Goal: Task Accomplishment & Management: Manage account settings

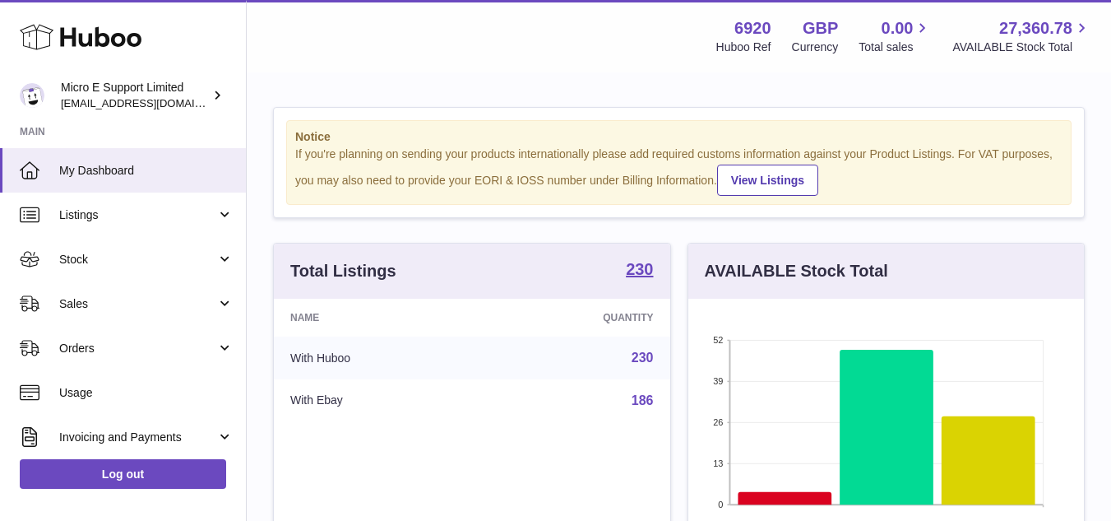
scroll to position [257, 396]
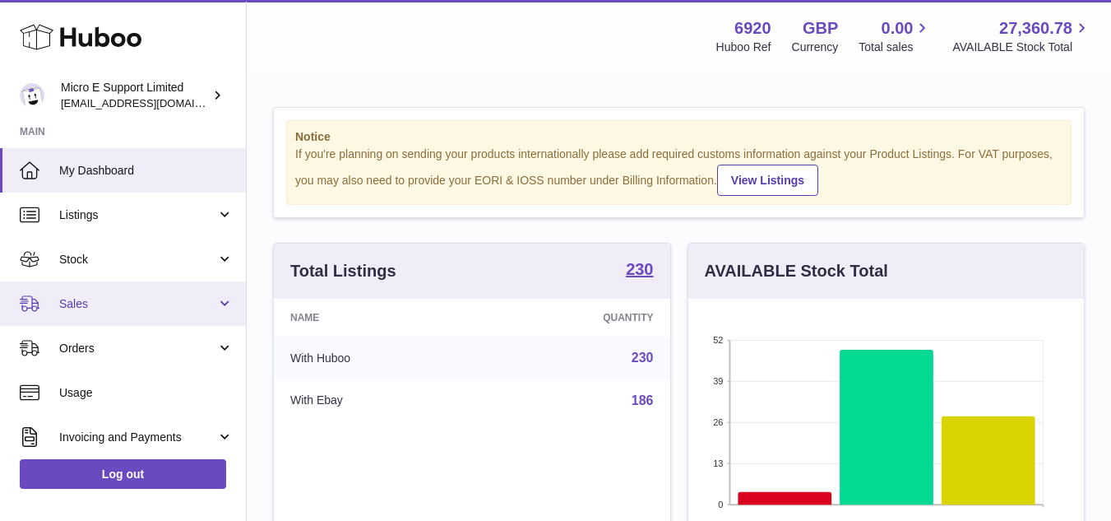
click at [161, 301] on span "Sales" at bounding box center [137, 304] width 157 height 16
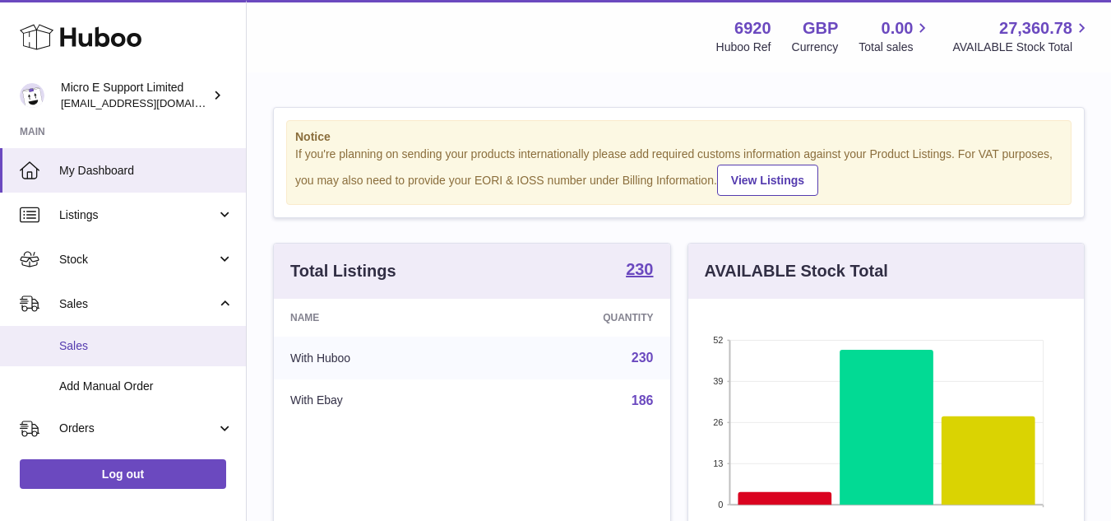
click at [100, 340] on span "Sales" at bounding box center [146, 346] width 174 height 16
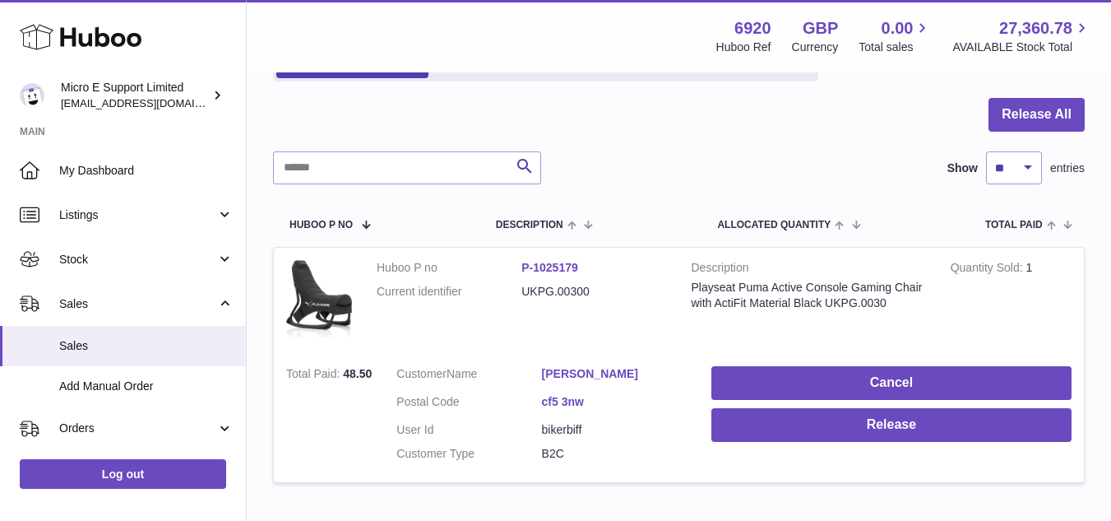
scroll to position [252, 0]
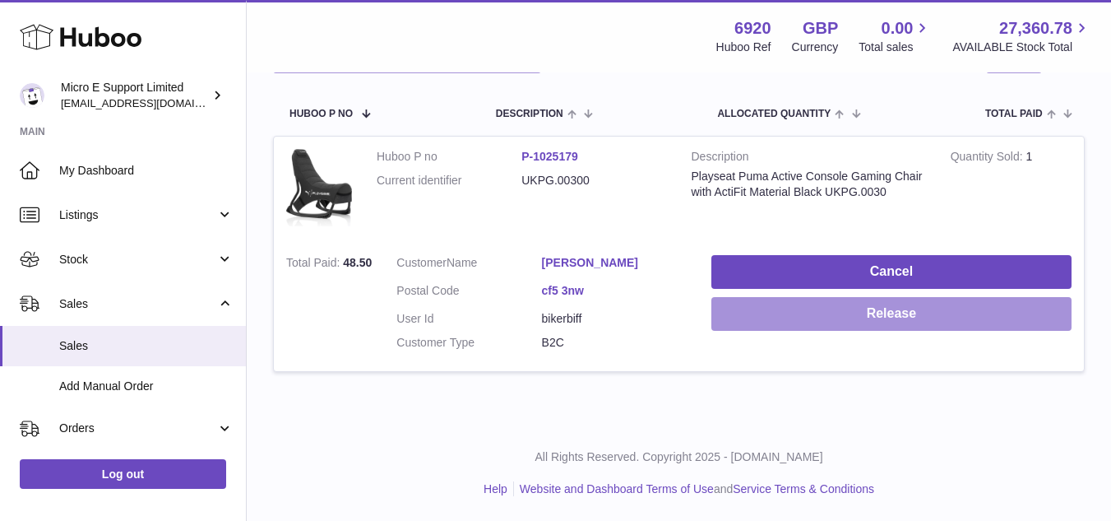
click at [875, 308] on button "Release" at bounding box center [891, 314] width 360 height 34
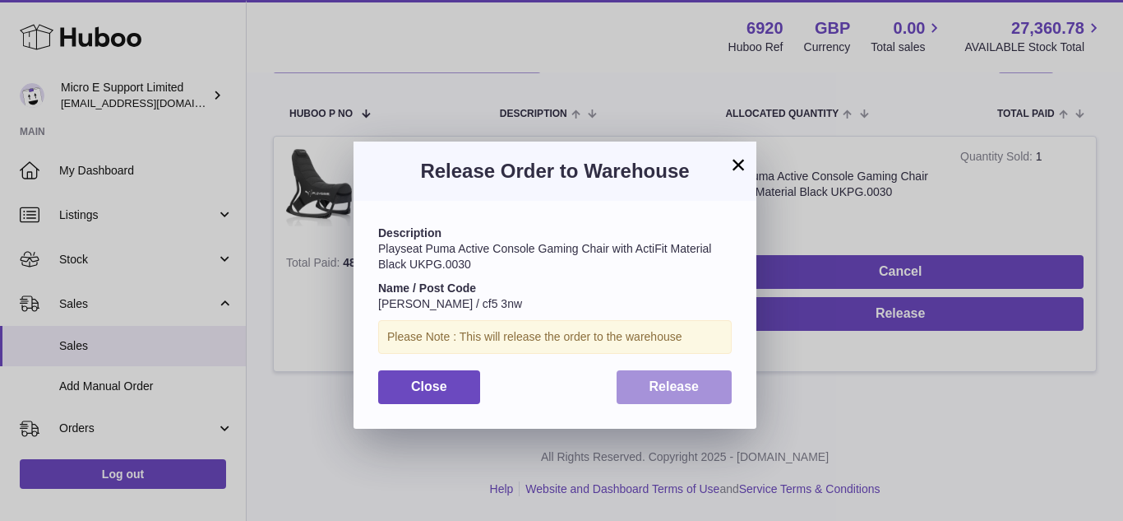
click at [686, 387] on span "Release" at bounding box center [675, 386] width 50 height 14
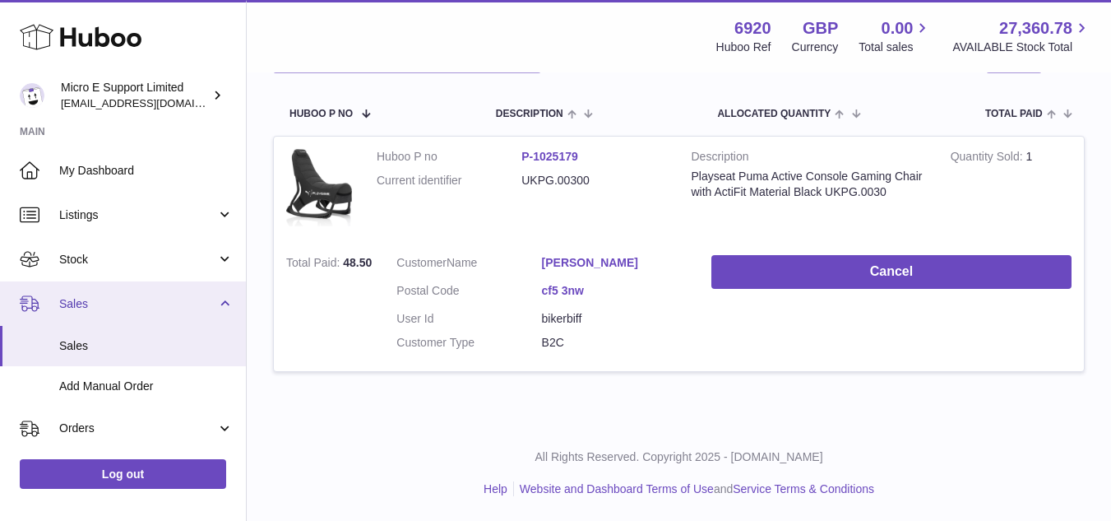
click at [224, 302] on link "Sales" at bounding box center [123, 303] width 246 height 44
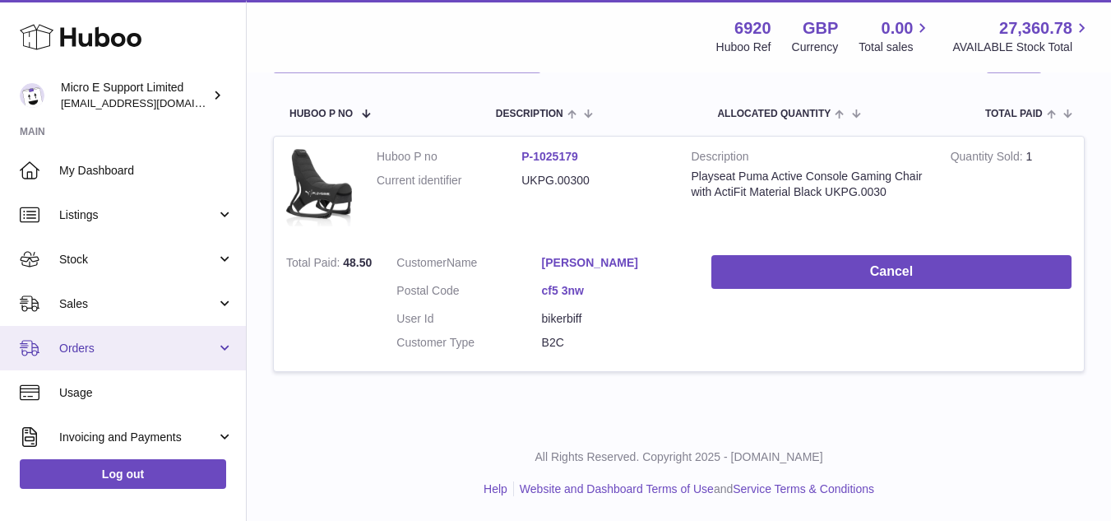
click at [211, 362] on link "Orders" at bounding box center [123, 348] width 246 height 44
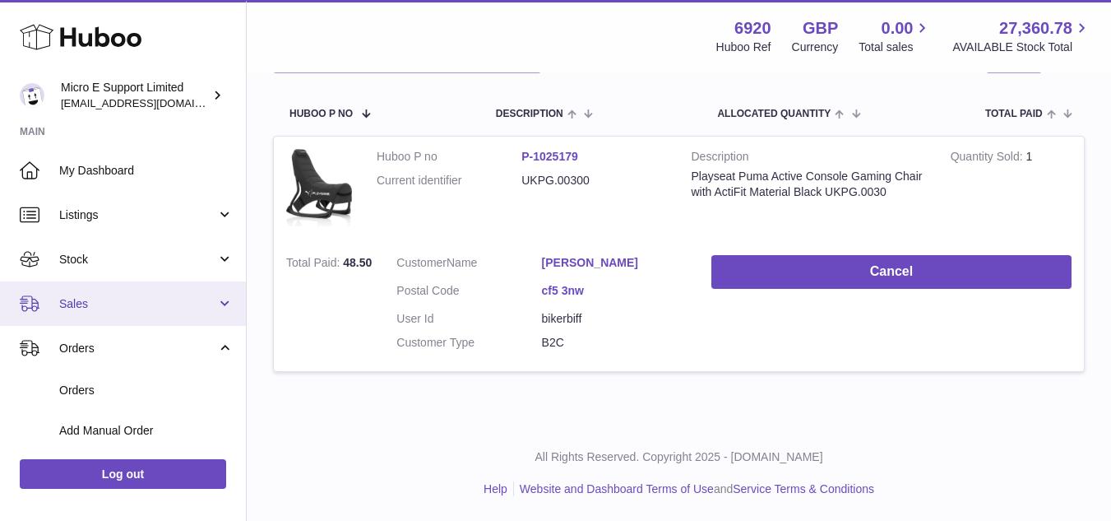
click at [205, 313] on link "Sales" at bounding box center [123, 303] width 246 height 44
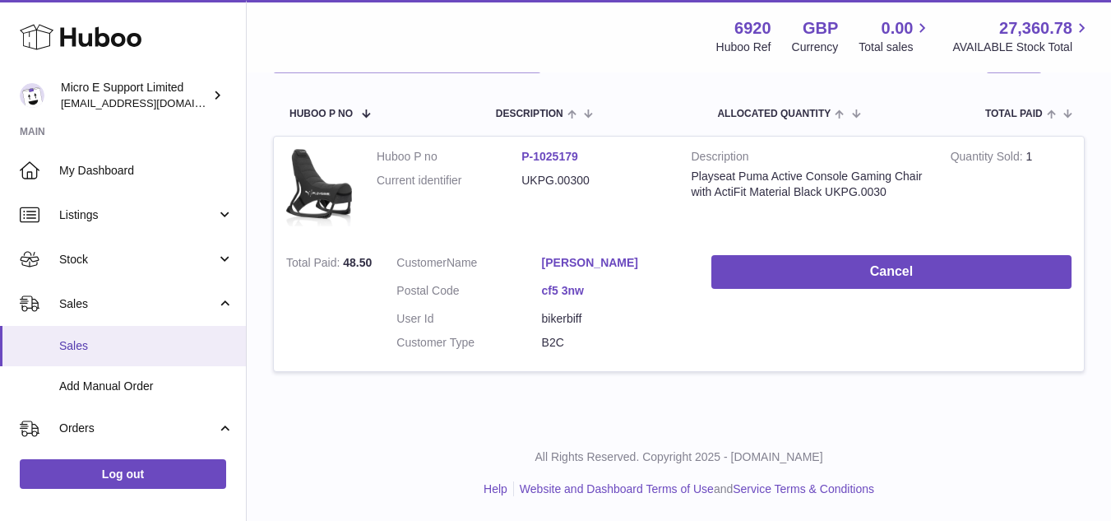
click at [105, 349] on span "Sales" at bounding box center [146, 346] width 174 height 16
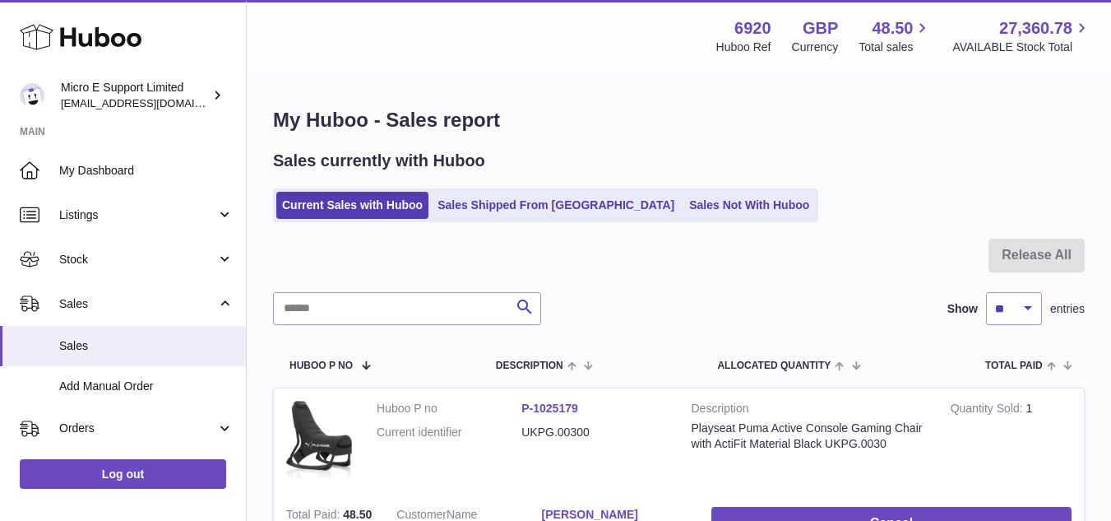
click at [520, 220] on ul "Current Sales with Huboo Sales Shipped From Huboo Sales Not With Huboo" at bounding box center [545, 205] width 545 height 34
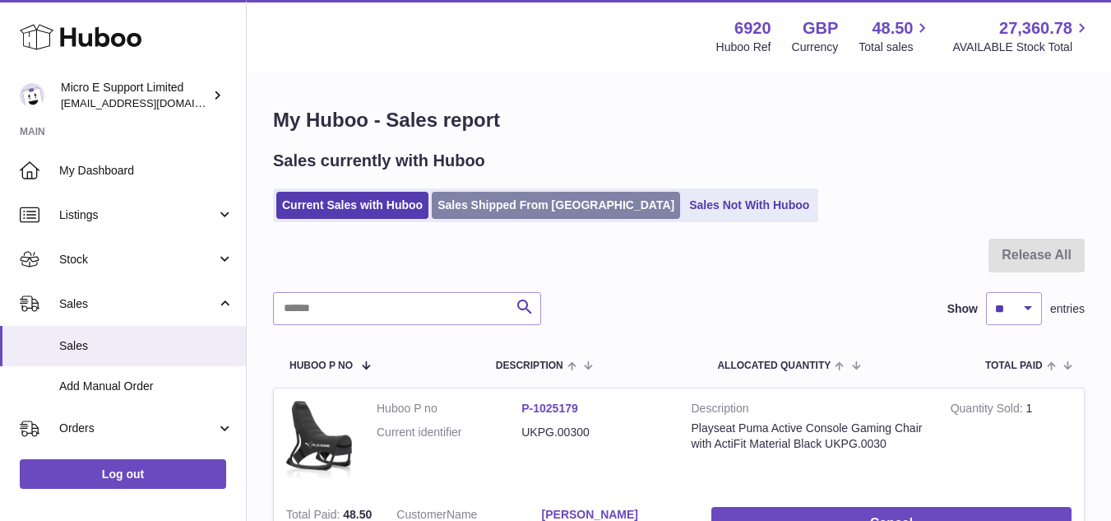
click at [531, 193] on link "Sales Shipped From Huboo" at bounding box center [556, 205] width 248 height 27
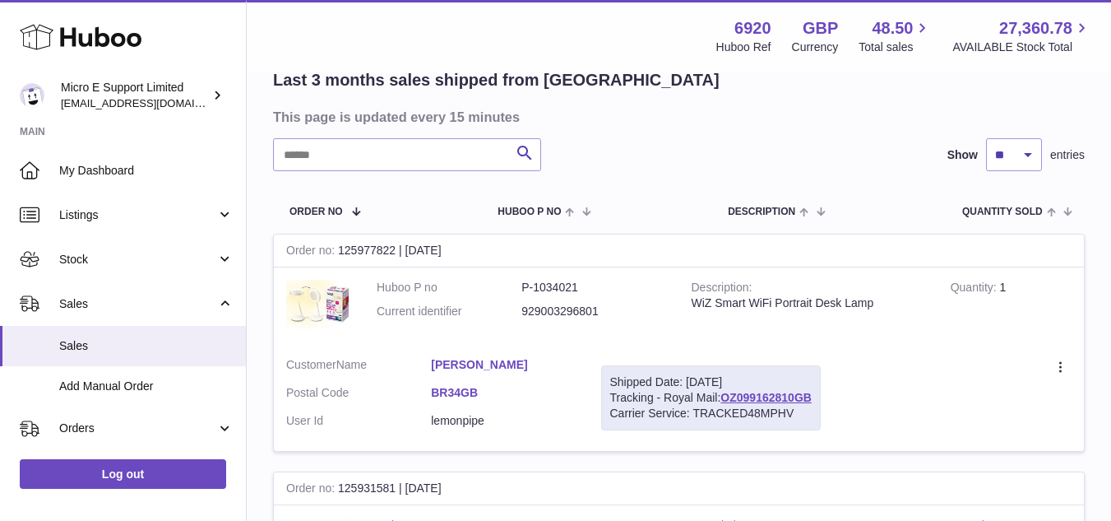
scroll to position [130, 0]
click at [116, 382] on span "Add Manual Order" at bounding box center [146, 386] width 174 height 16
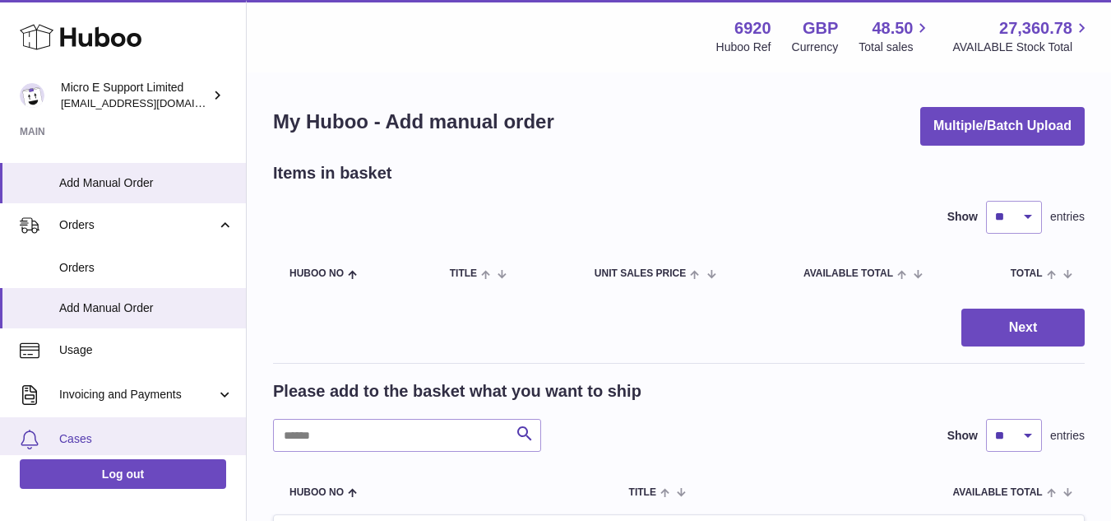
scroll to position [202, 0]
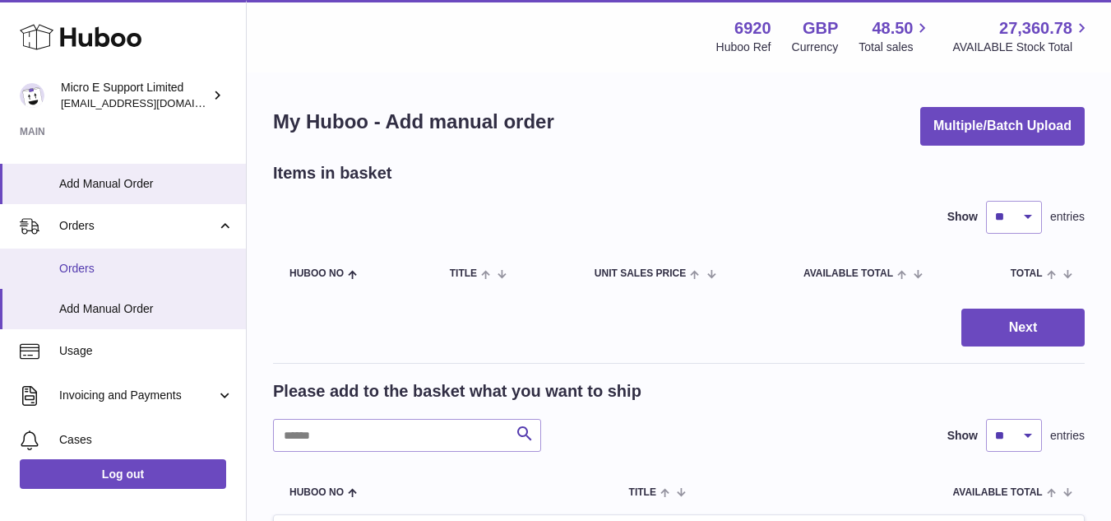
click at [98, 261] on span "Orders" at bounding box center [146, 269] width 174 height 16
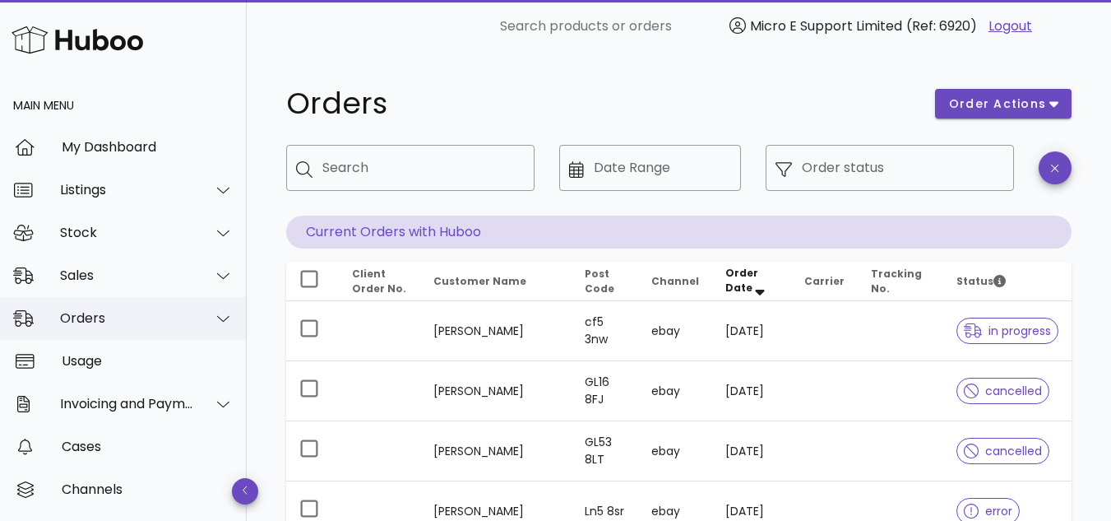
scroll to position [82, 0]
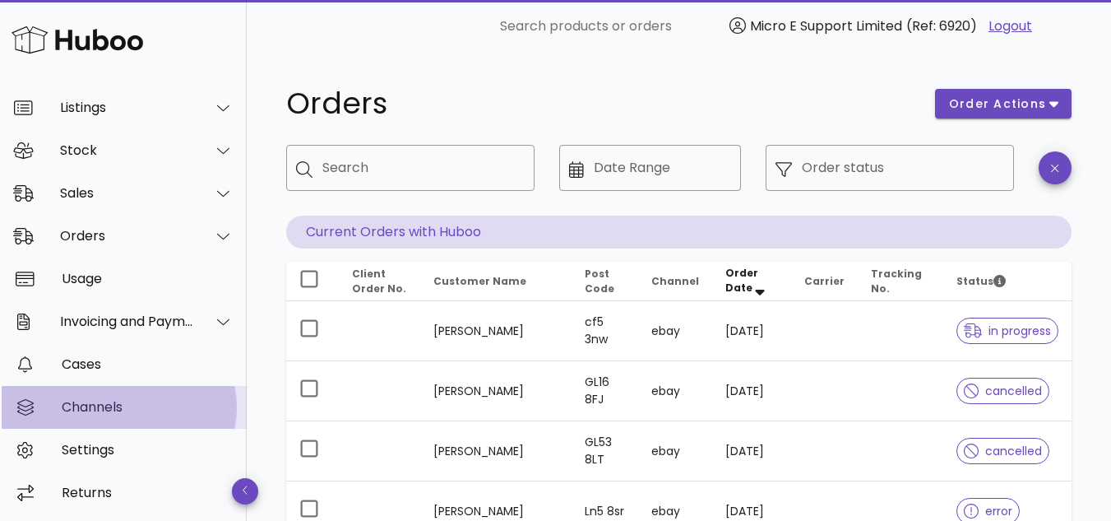
click at [98, 408] on div "Channels" at bounding box center [148, 407] width 172 height 16
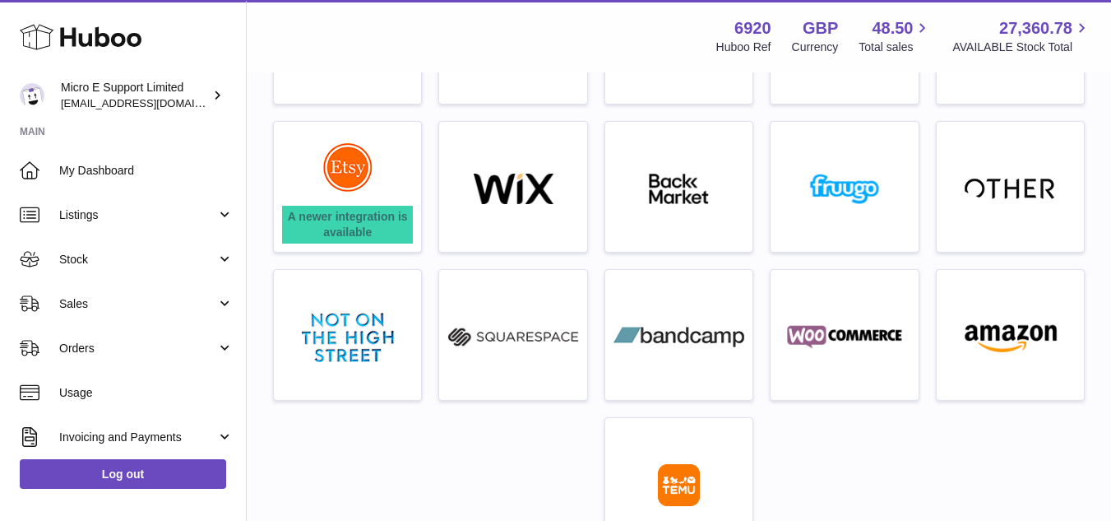
scroll to position [503, 0]
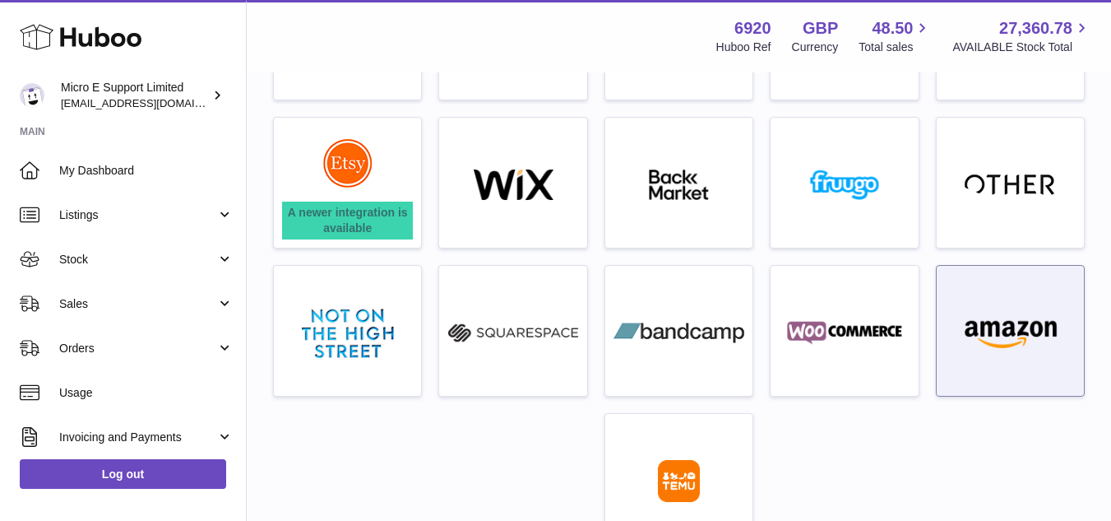
click at [1013, 325] on img at bounding box center [1010, 332] width 131 height 31
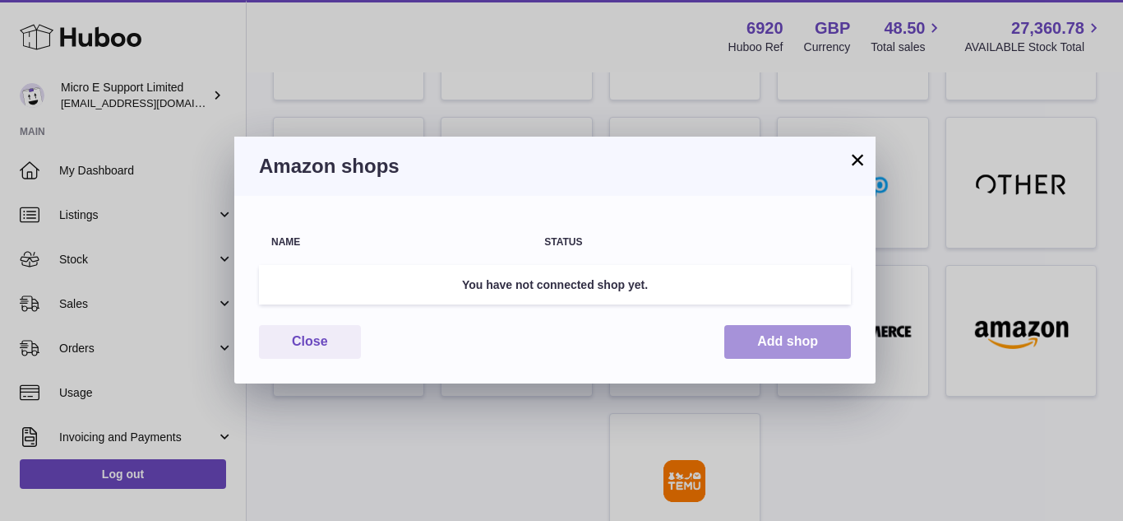
click at [770, 343] on button "Add shop" at bounding box center [788, 342] width 127 height 34
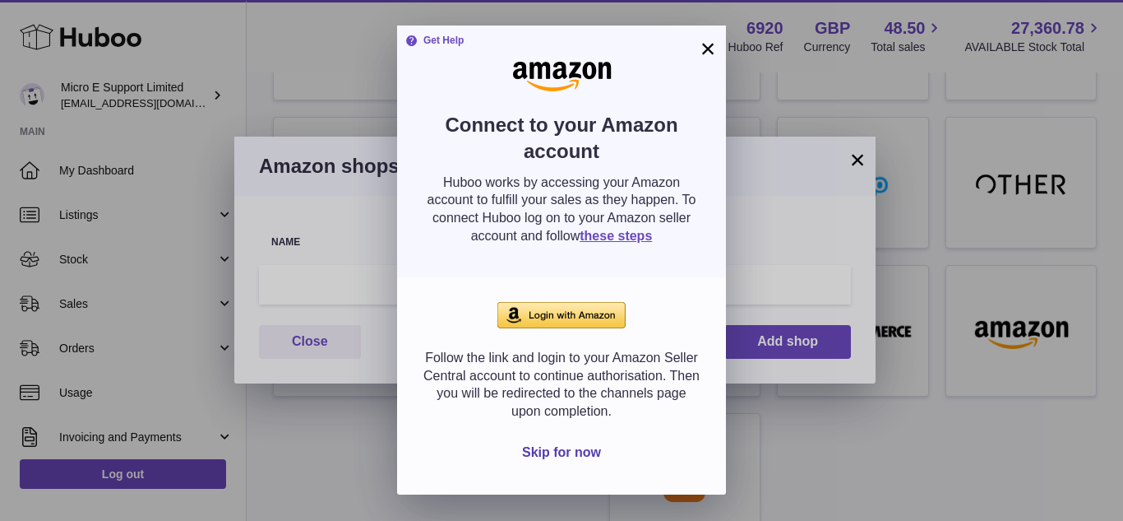
click at [710, 47] on button "×" at bounding box center [708, 49] width 20 height 20
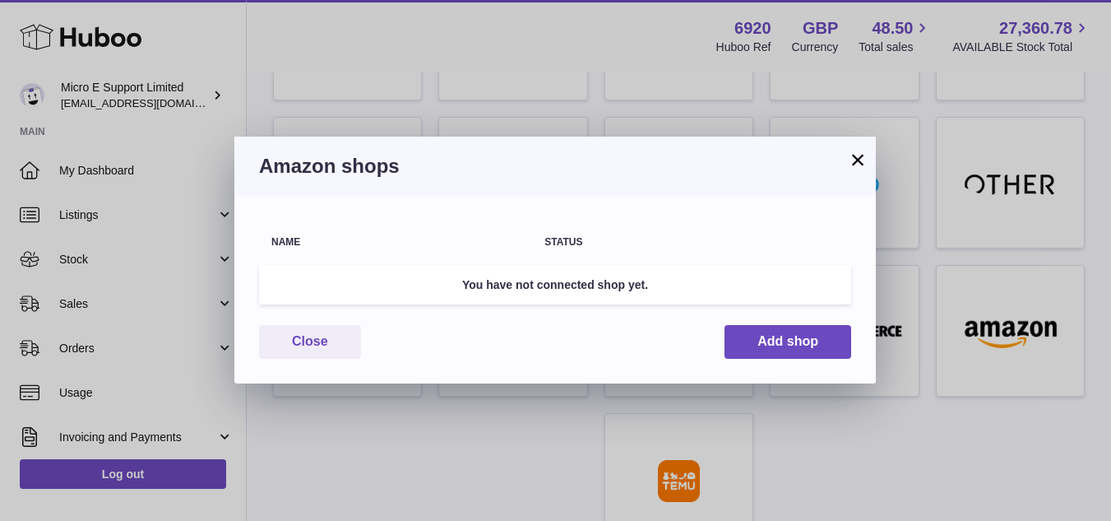
click at [862, 160] on button "×" at bounding box center [858, 160] width 20 height 20
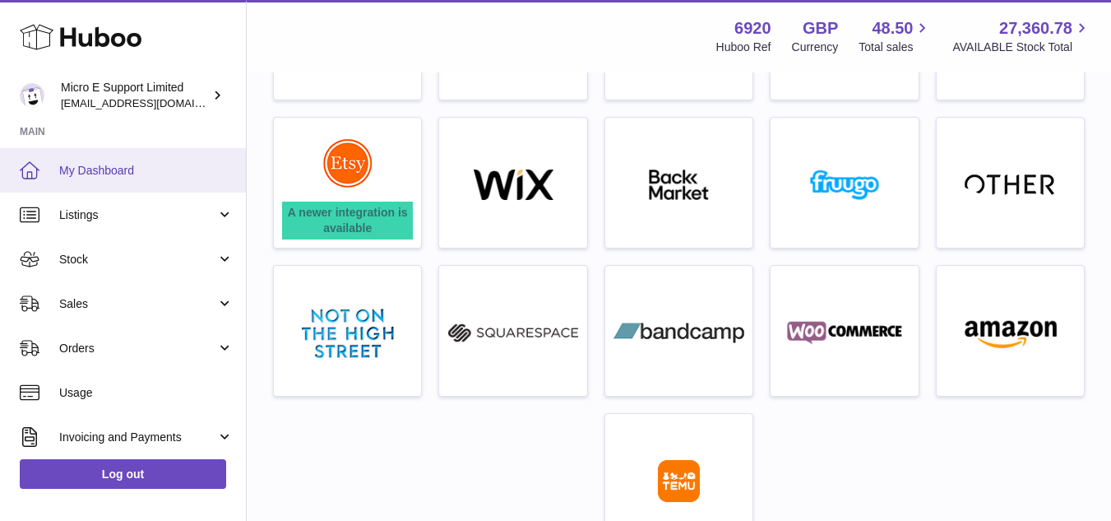
click at [96, 166] on span "My Dashboard" at bounding box center [146, 171] width 174 height 16
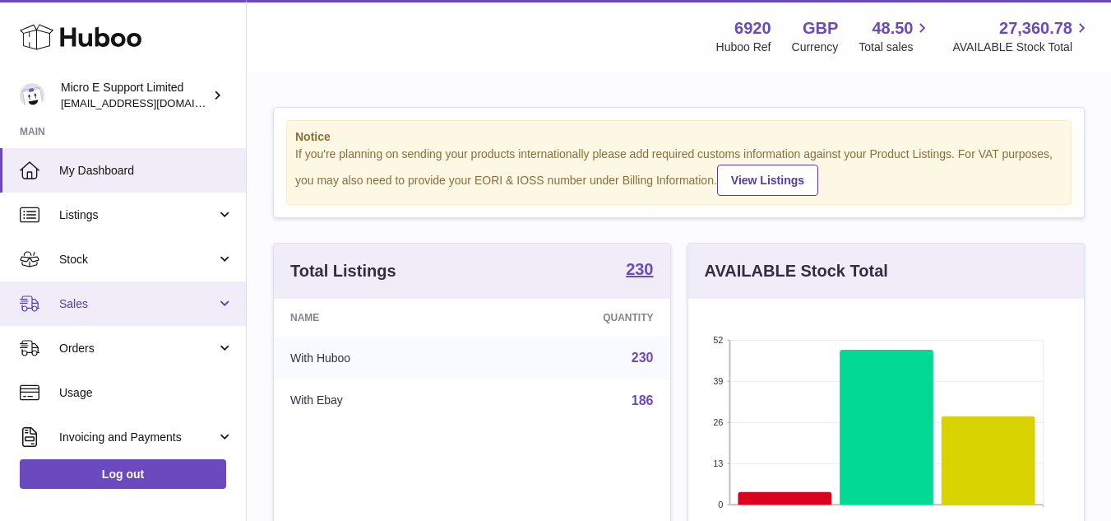
click at [109, 308] on span "Sales" at bounding box center [137, 304] width 157 height 16
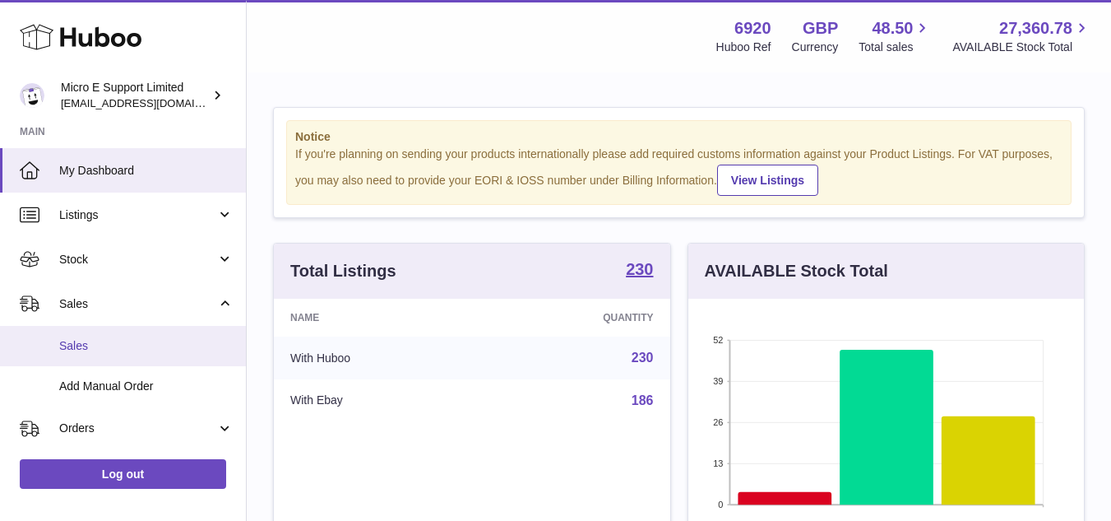
click at [94, 346] on span "Sales" at bounding box center [146, 346] width 174 height 16
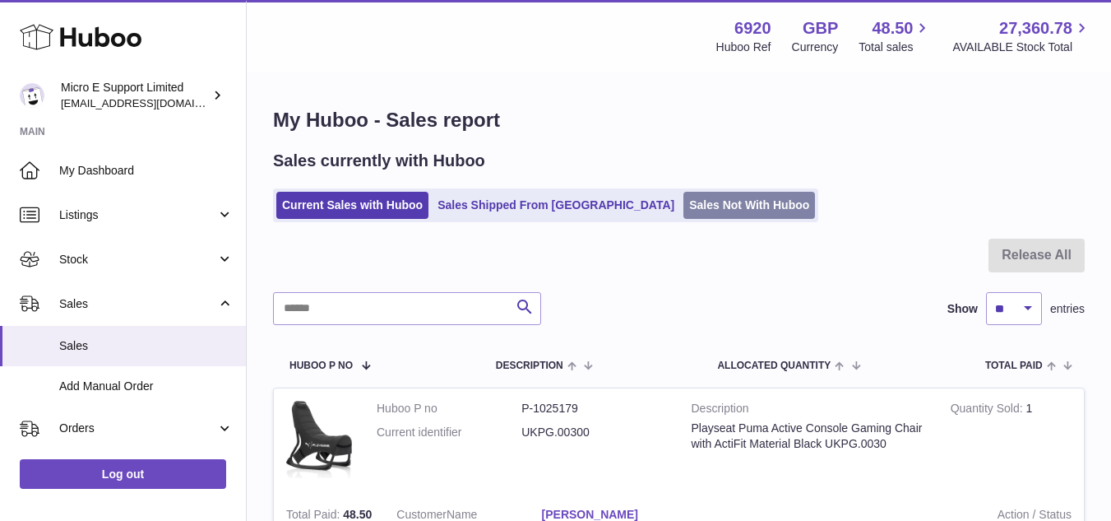
click at [683, 211] on link "Sales Not With Huboo" at bounding box center [749, 205] width 132 height 27
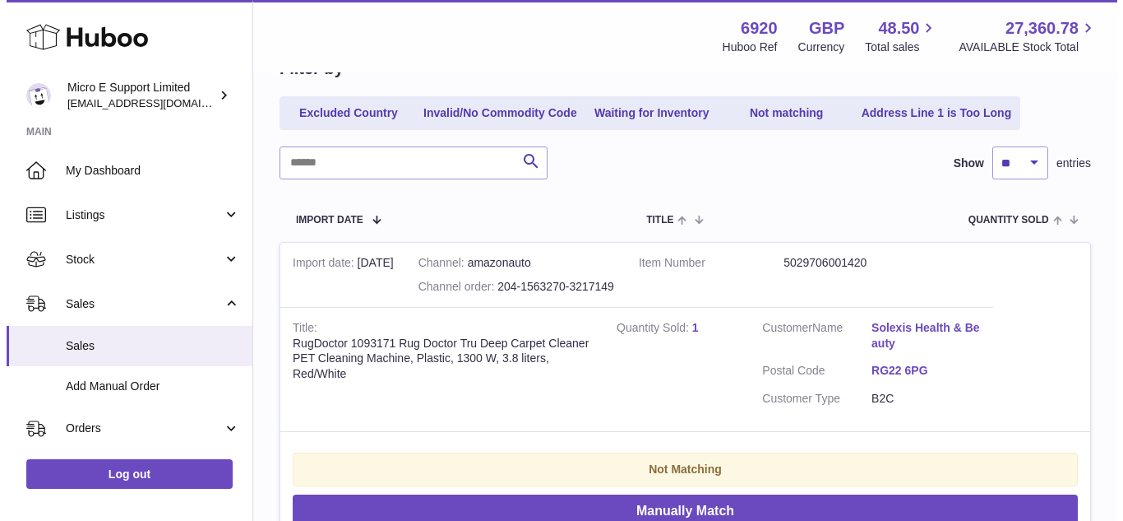
scroll to position [183, 0]
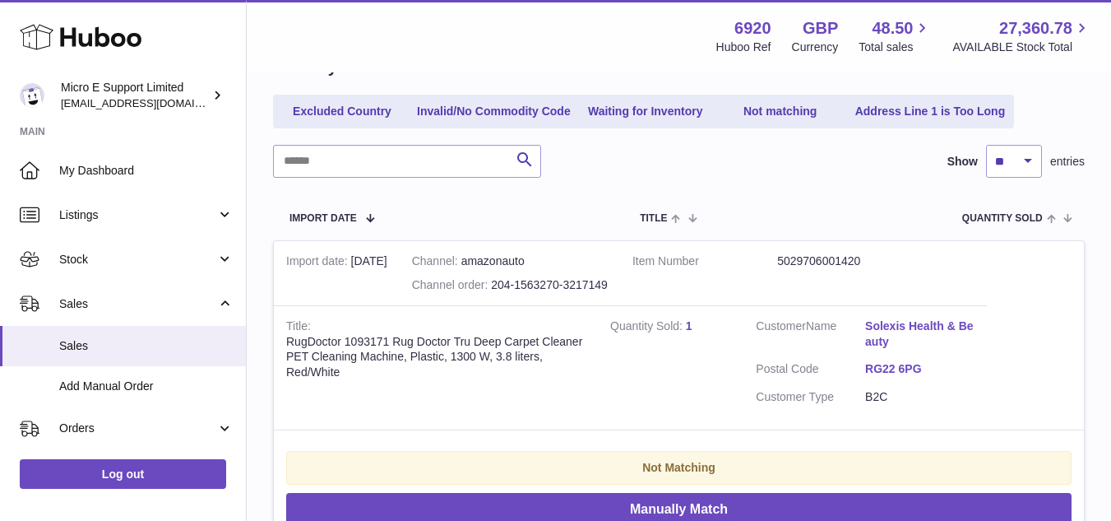
click at [872, 333] on link "Solexis Health & Beauty" at bounding box center [919, 333] width 109 height 31
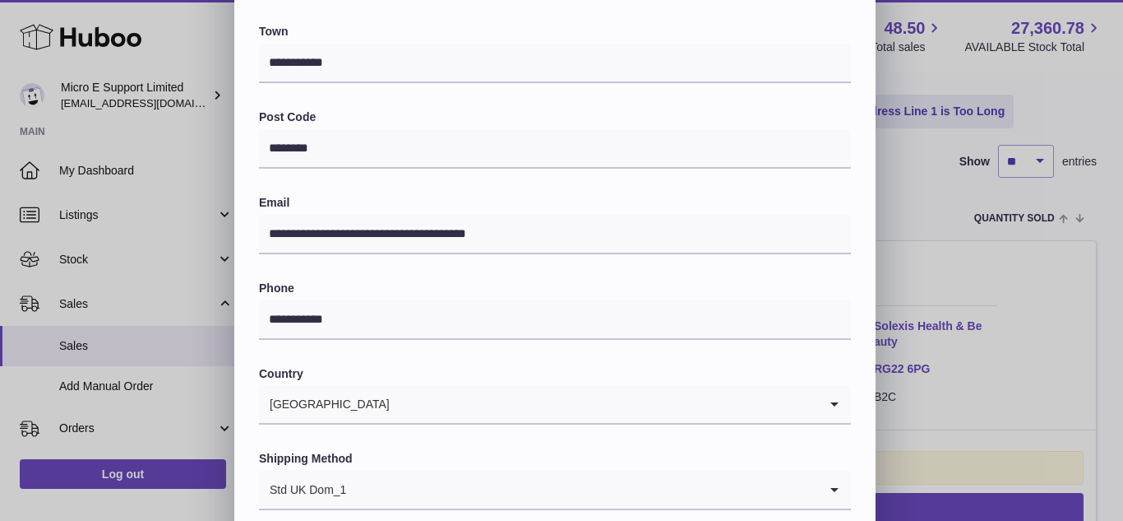
scroll to position [468, 0]
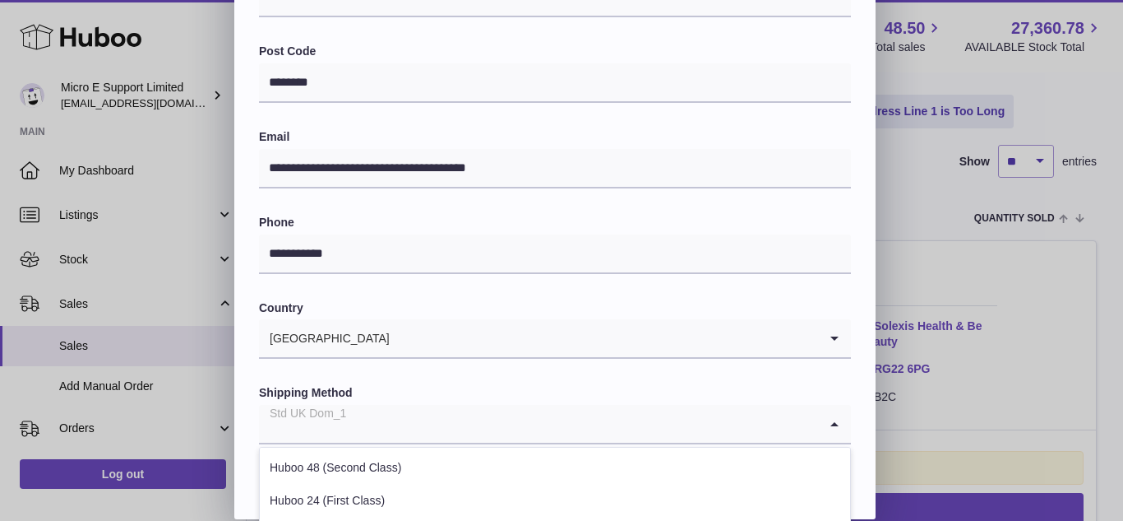
click at [804, 428] on input "Search for option" at bounding box center [538, 424] width 559 height 38
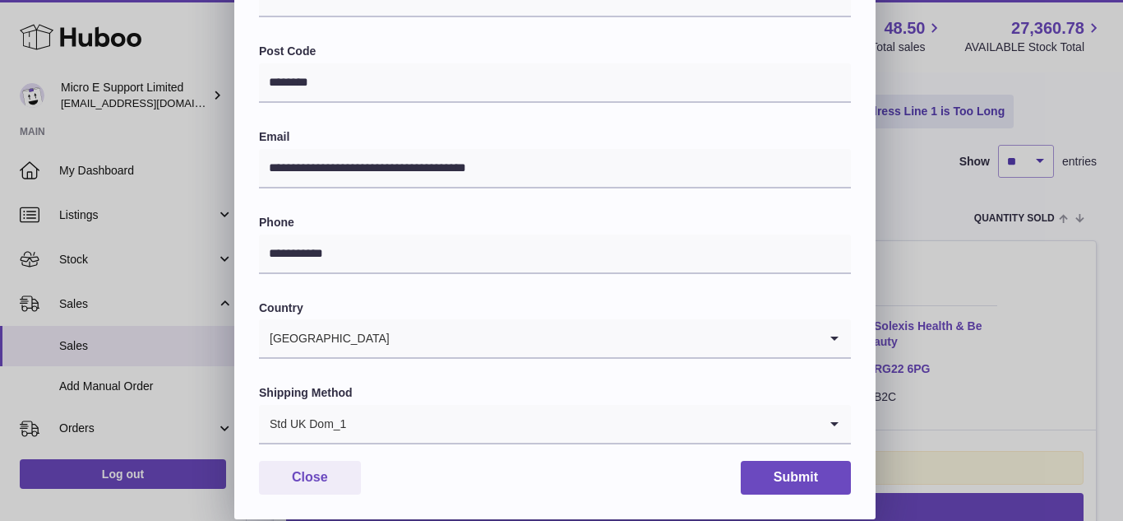
click at [248, 375] on div "**********" at bounding box center [554, 67] width 641 height 903
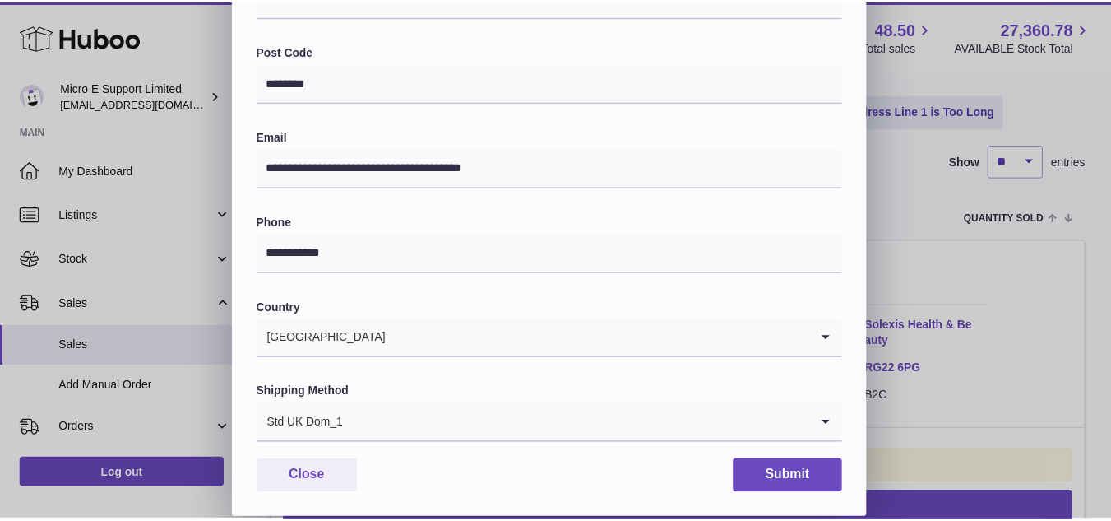
scroll to position [0, 0]
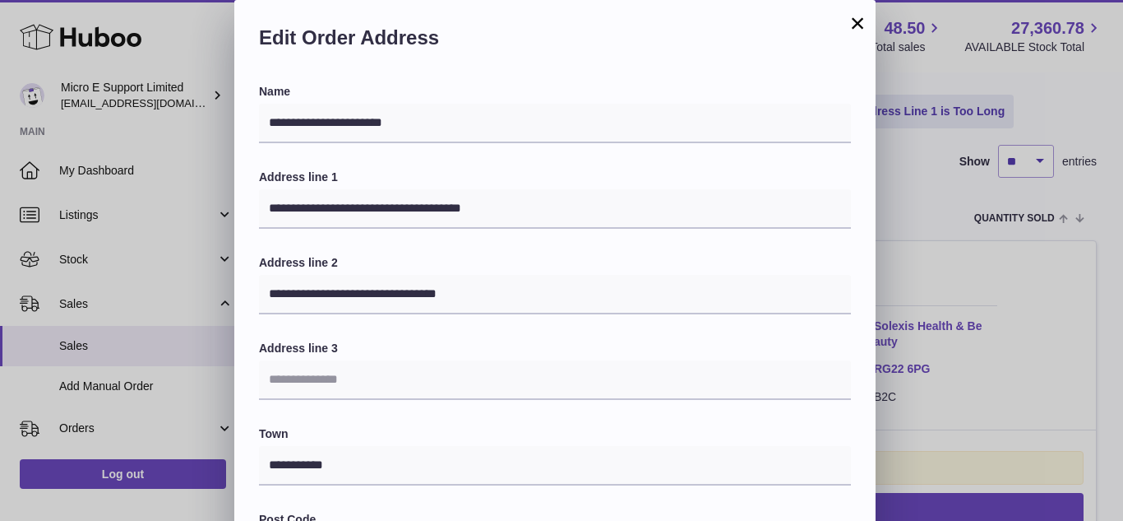
click at [854, 30] on button "×" at bounding box center [858, 23] width 20 height 20
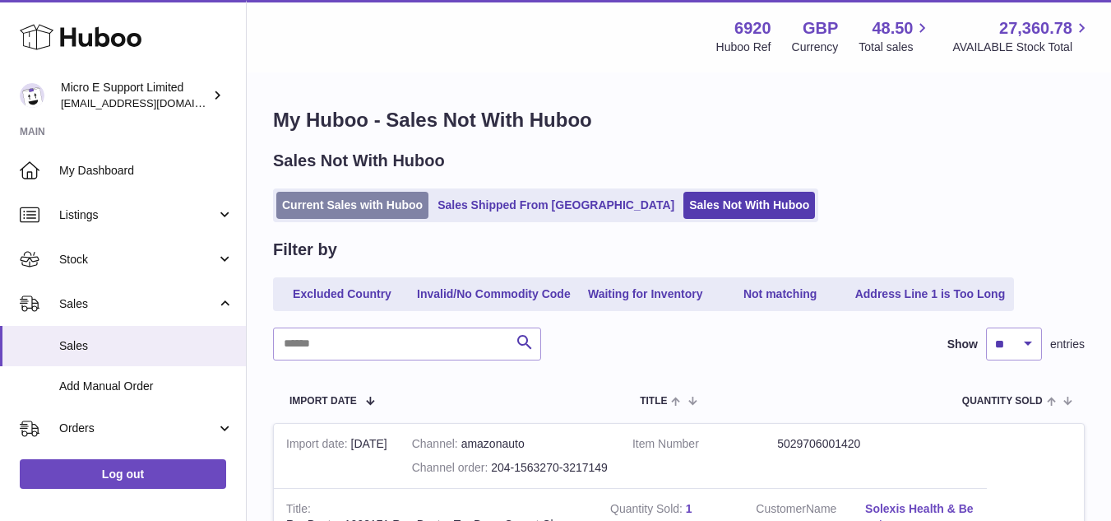
click at [354, 212] on link "Current Sales with Huboo" at bounding box center [352, 205] width 152 height 27
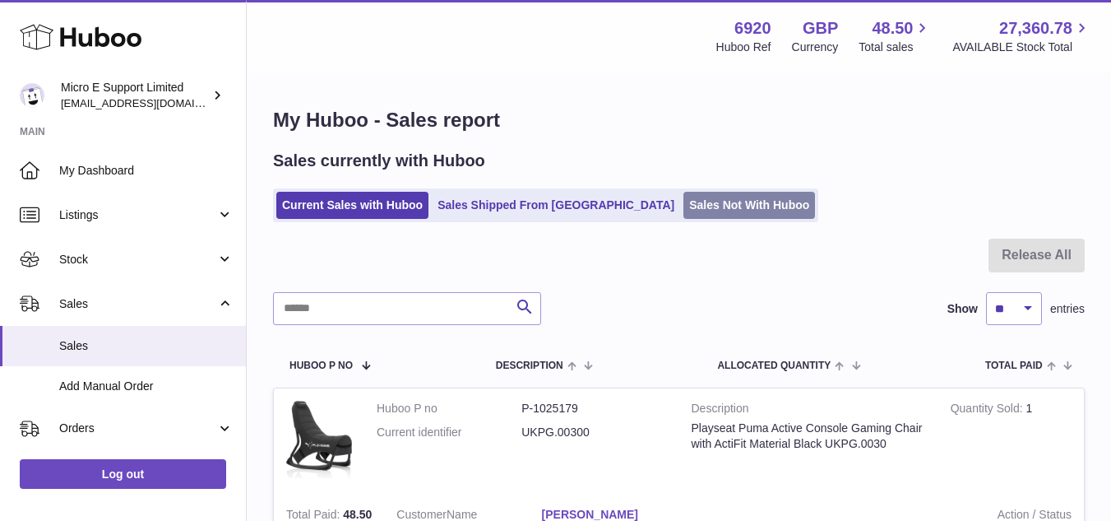
click at [683, 200] on link "Sales Not With Huboo" at bounding box center [749, 205] width 132 height 27
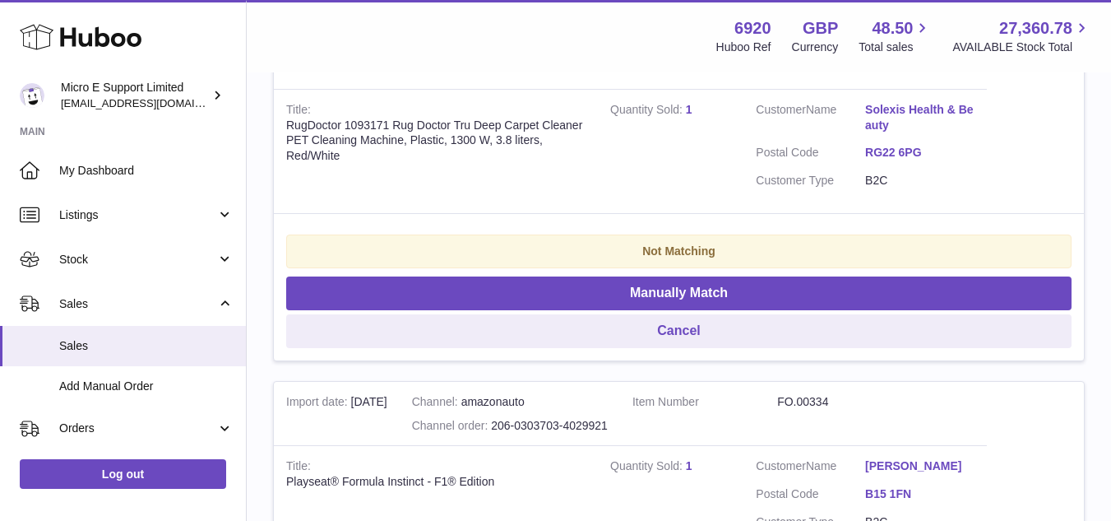
scroll to position [400, 0]
